Goal: Transaction & Acquisition: Purchase product/service

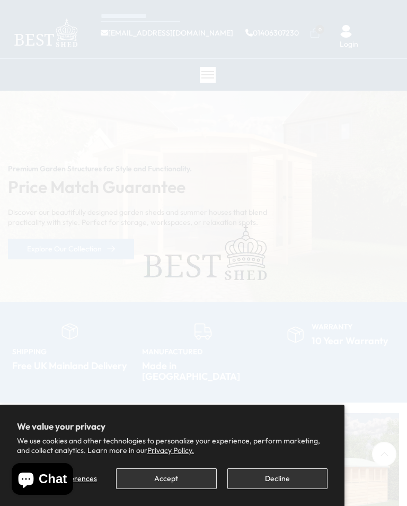
click at [180, 486] on button "Accept" at bounding box center [166, 478] width 100 height 21
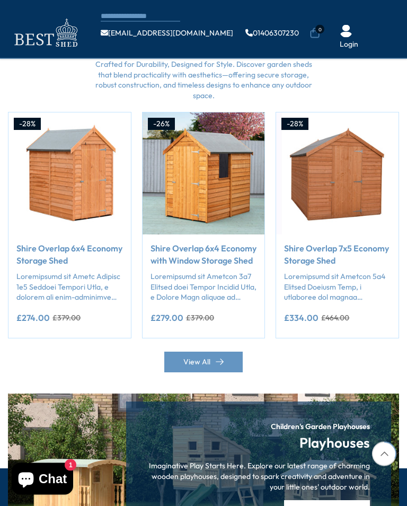
scroll to position [813, 0]
click at [218, 358] on icon at bounding box center [220, 362] width 8 height 8
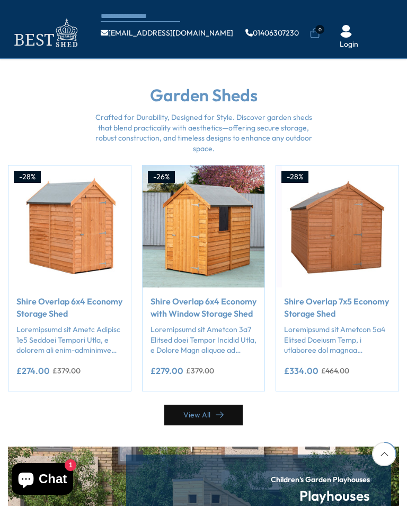
scroll to position [719, 0]
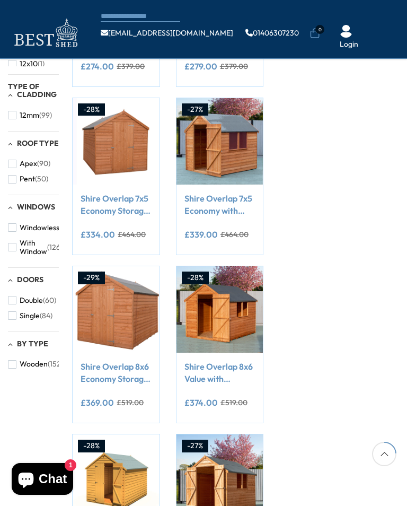
scroll to position [258, 0]
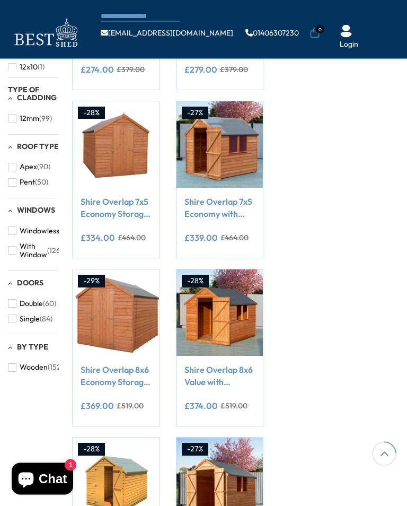
click at [13, 247] on span "button" at bounding box center [12, 251] width 8 height 8
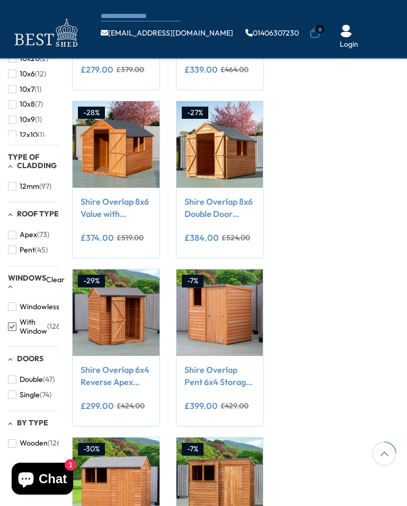
scroll to position [258, 0]
click at [12, 231] on span "button" at bounding box center [12, 235] width 8 height 8
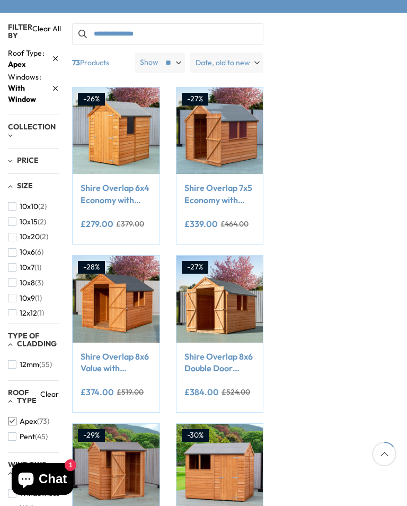
scroll to position [162, 0]
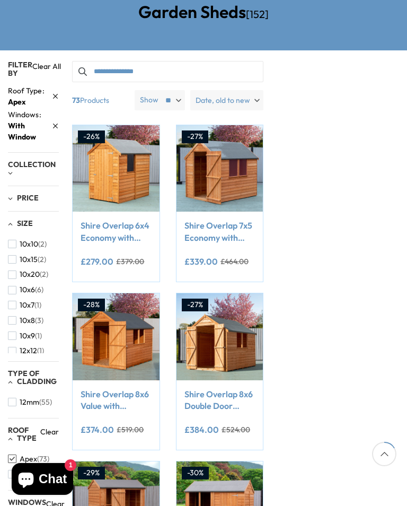
scroll to position [0, 0]
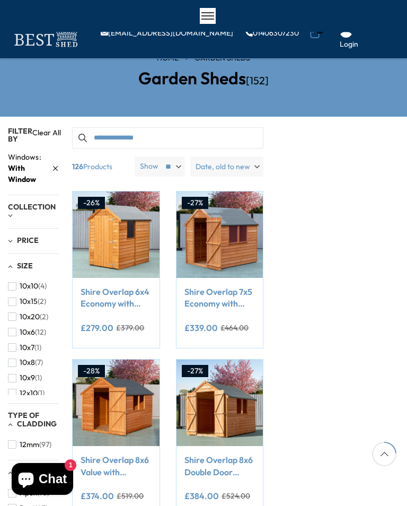
scroll to position [258, 0]
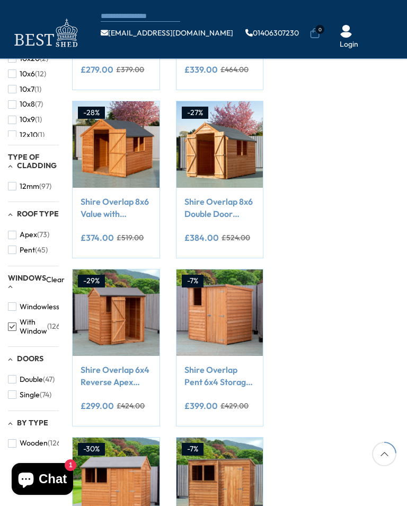
click at [16, 159] on span "Type of Cladding" at bounding box center [32, 160] width 49 height 17
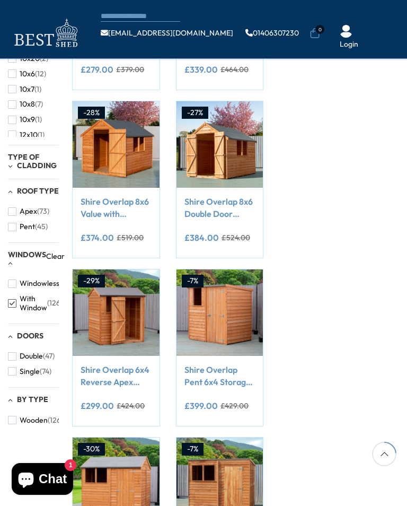
click at [32, 158] on span "Type of Cladding" at bounding box center [32, 160] width 49 height 17
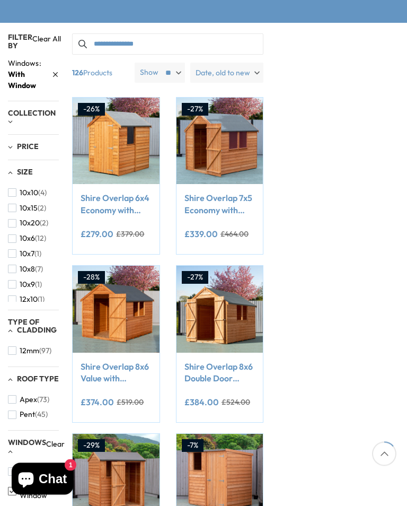
scroll to position [153, 0]
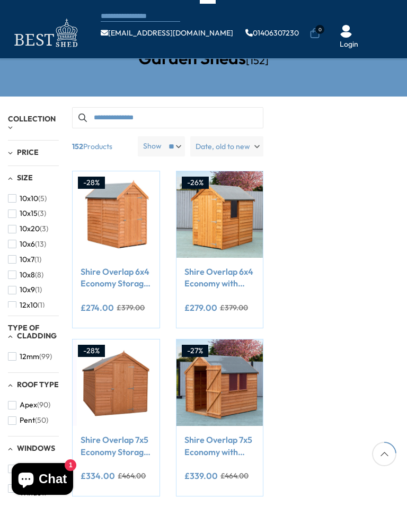
scroll to position [257, 0]
